Goal: Information Seeking & Learning: Learn about a topic

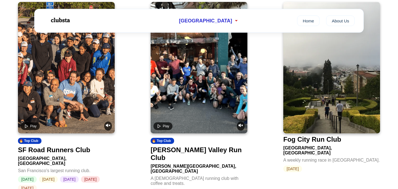
scroll to position [797, 0]
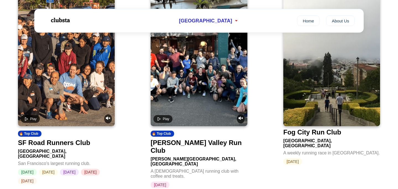
click at [52, 139] on div "SF Road Runners Club" at bounding box center [54, 143] width 72 height 8
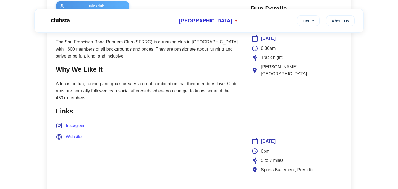
scroll to position [248, 0]
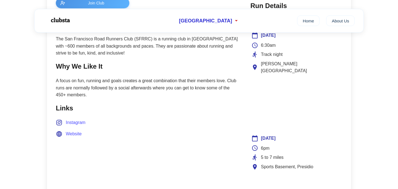
click at [76, 133] on span "Website" at bounding box center [74, 133] width 16 height 7
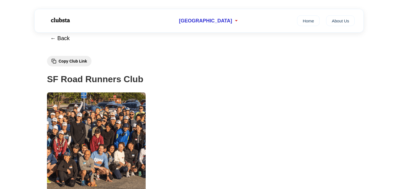
scroll to position [3, 0]
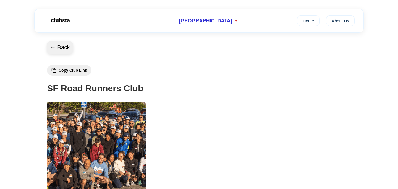
click at [59, 48] on button "← Back" at bounding box center [60, 47] width 27 height 13
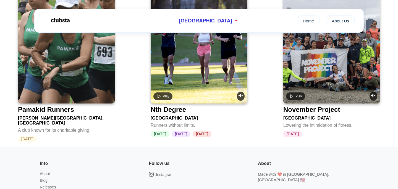
scroll to position [1385, 0]
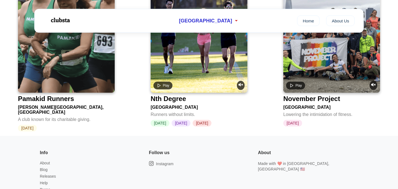
click at [173, 95] on div "Nth Degree" at bounding box center [168, 99] width 35 height 8
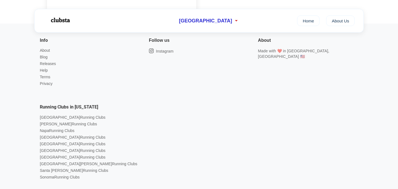
scroll to position [673, 0]
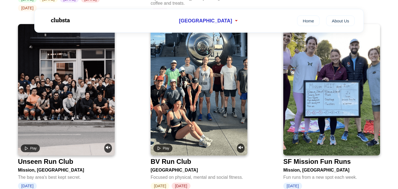
scroll to position [966, 0]
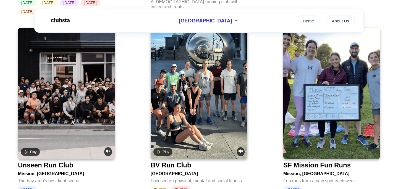
click at [189, 70] on video at bounding box center [199, 93] width 97 height 131
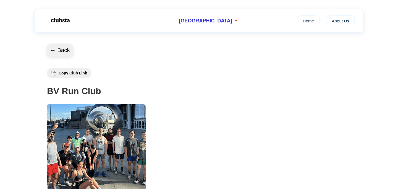
click at [51, 51] on button "← Back" at bounding box center [60, 50] width 27 height 13
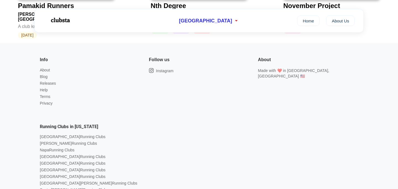
scroll to position [1476, 0]
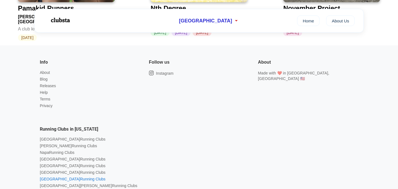
click at [68, 177] on link "San Francisco Running Clubs" at bounding box center [73, 179] width 66 height 4
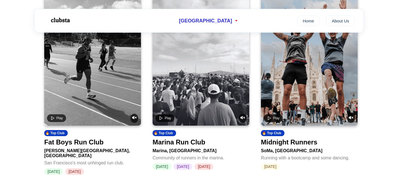
scroll to position [111, 0]
click at [95, 117] on div "Play" at bounding box center [92, 117] width 91 height 9
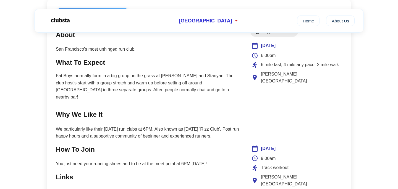
scroll to position [238, 0]
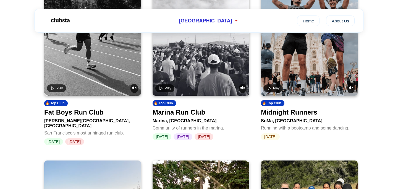
scroll to position [142, 0]
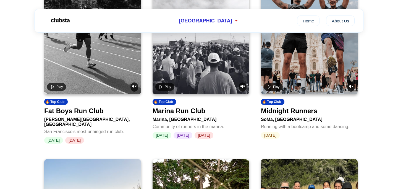
click at [304, 59] on video at bounding box center [309, 28] width 97 height 131
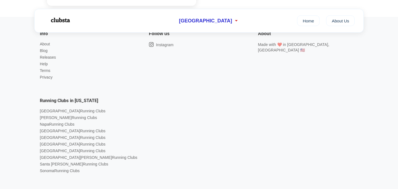
scroll to position [580, 0]
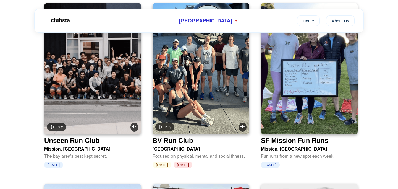
scroll to position [888, 0]
